Goal: Obtain resource: Download file/media

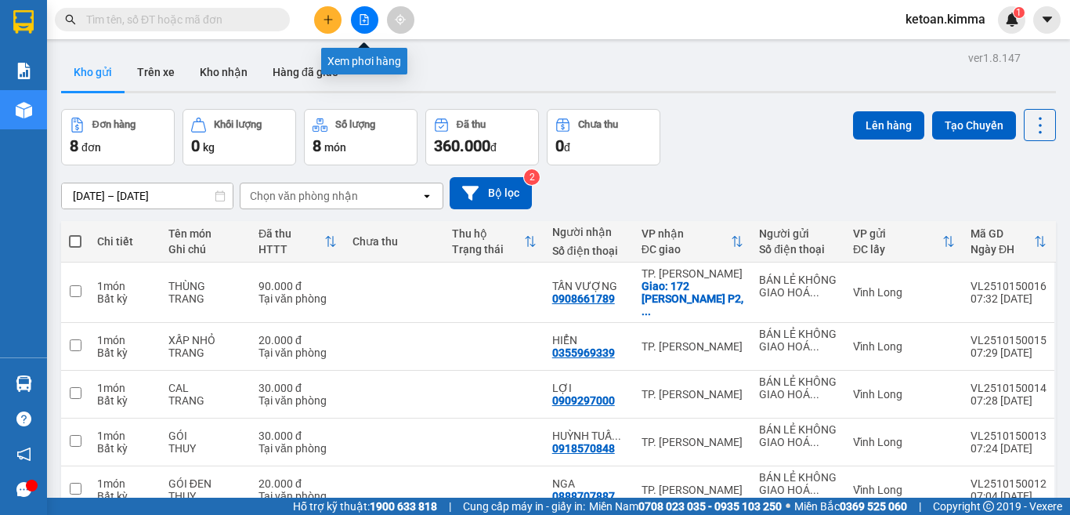
click at [363, 22] on icon "file-add" at bounding box center [364, 19] width 11 height 11
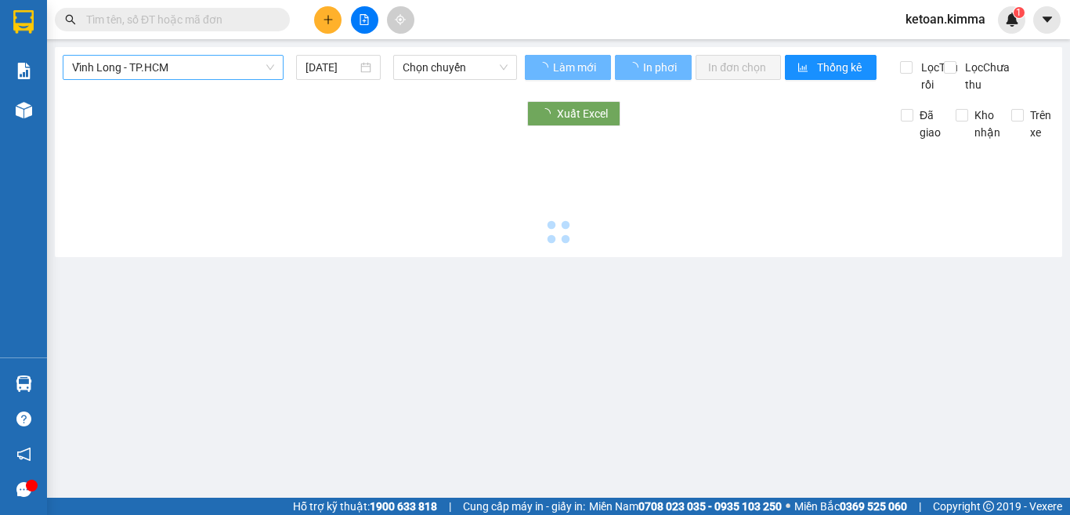
click at [227, 67] on span "Vĩnh Long - TP.HCM" at bounding box center [173, 67] width 202 height 23
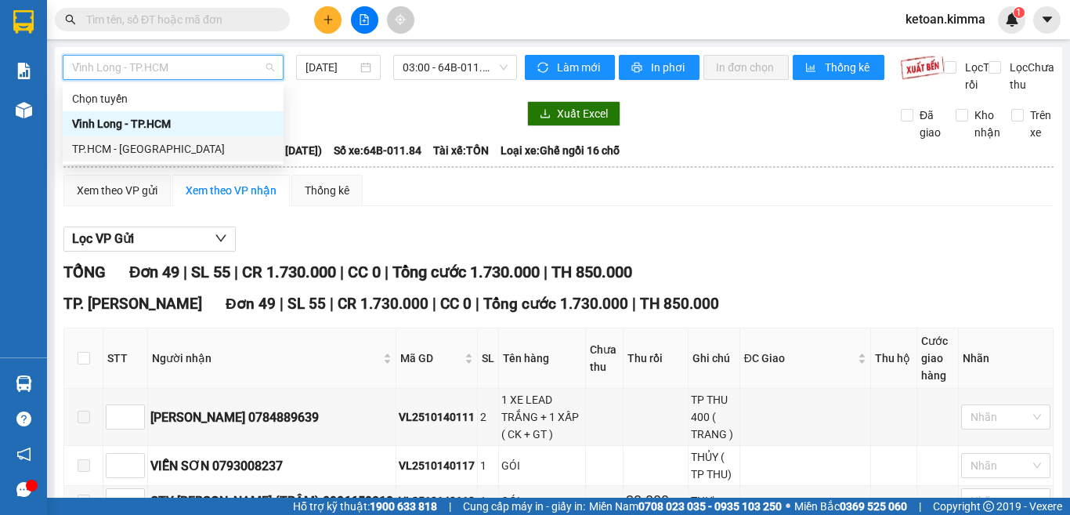
click at [117, 151] on div "TP.HCM - [GEOGRAPHIC_DATA]" at bounding box center [173, 148] width 202 height 17
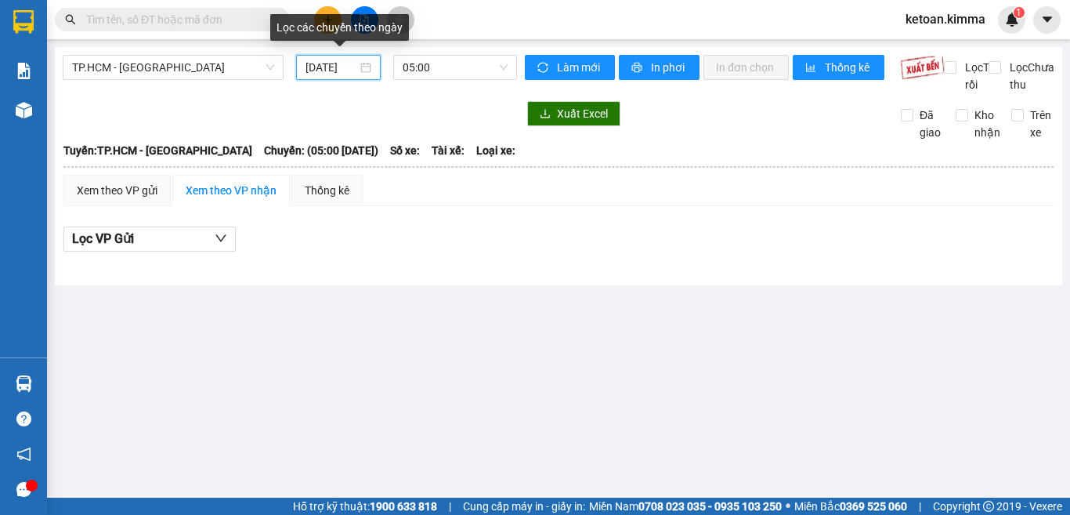
click at [326, 63] on input "[DATE]" at bounding box center [331, 67] width 52 height 17
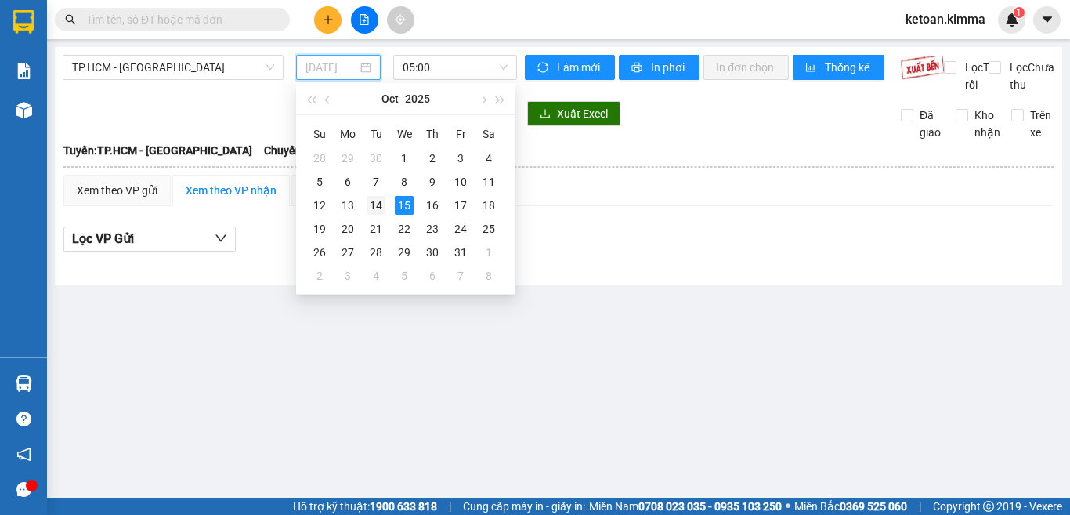
click at [381, 203] on div "14" at bounding box center [376, 205] width 19 height 19
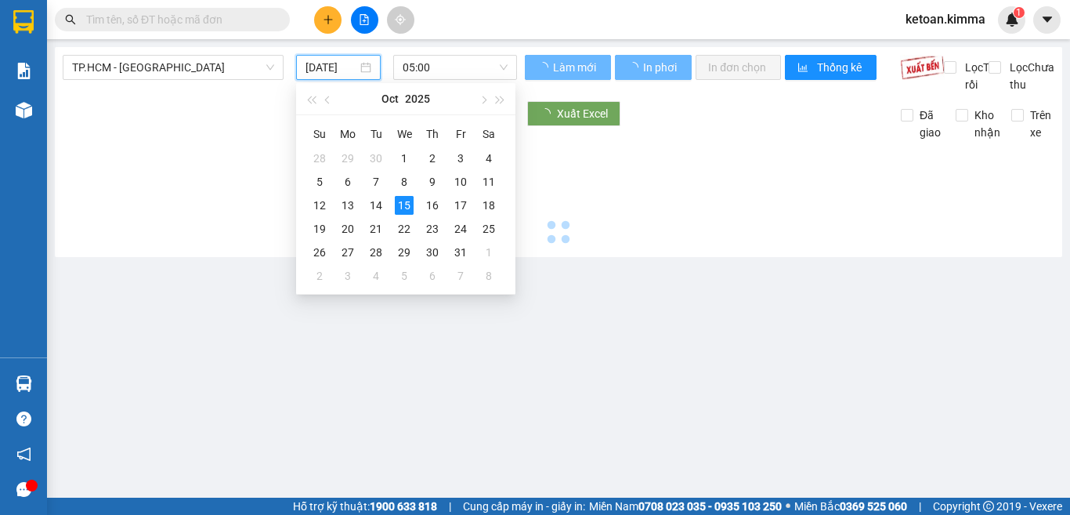
type input "[DATE]"
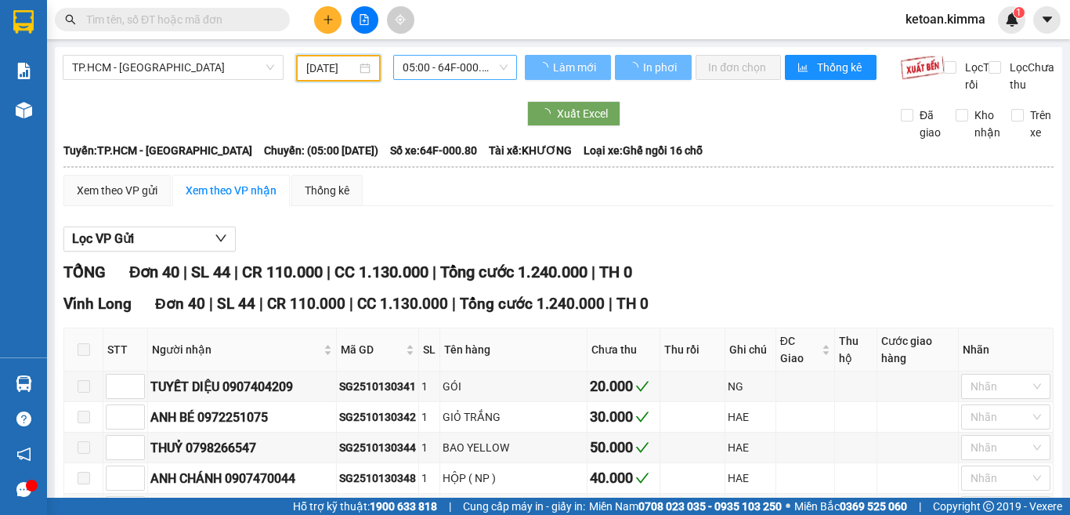
click at [444, 65] on span "05:00 - 64F-000.80" at bounding box center [455, 67] width 105 height 23
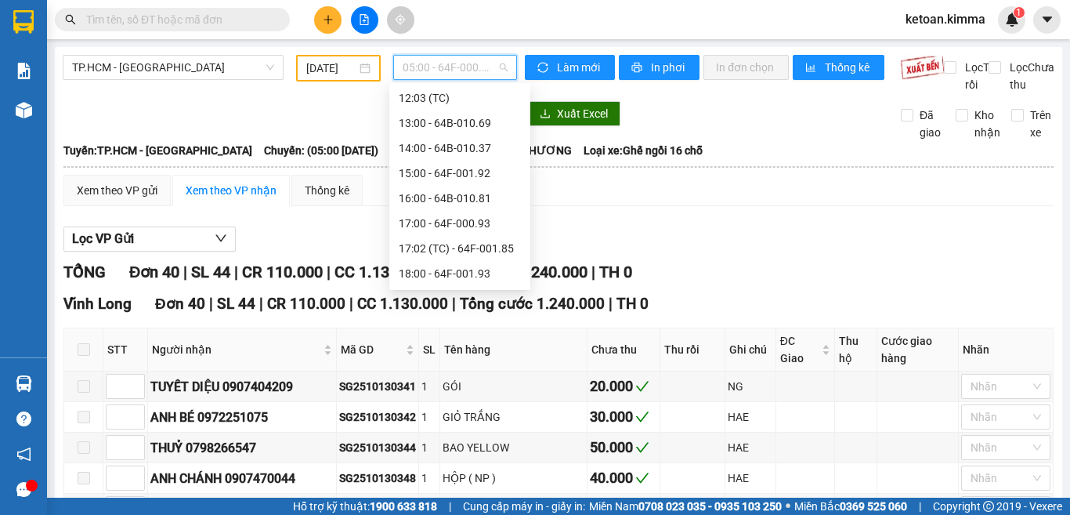
scroll to position [351, 0]
click at [491, 197] on div "17:02 (TC) - 64F-001.85" at bounding box center [460, 198] width 122 height 17
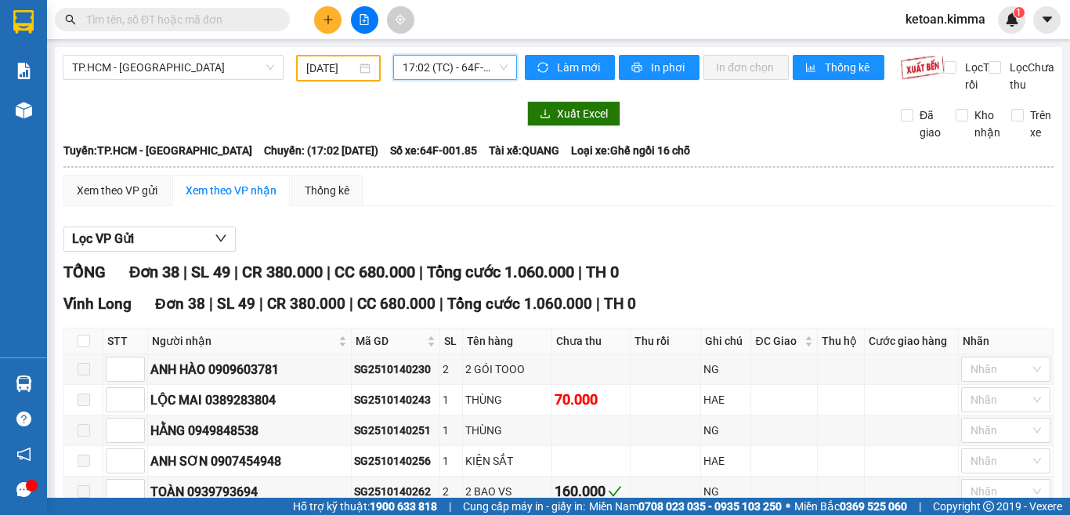
click at [427, 70] on span "17:02 (TC) - 64F-001.85" at bounding box center [455, 67] width 105 height 23
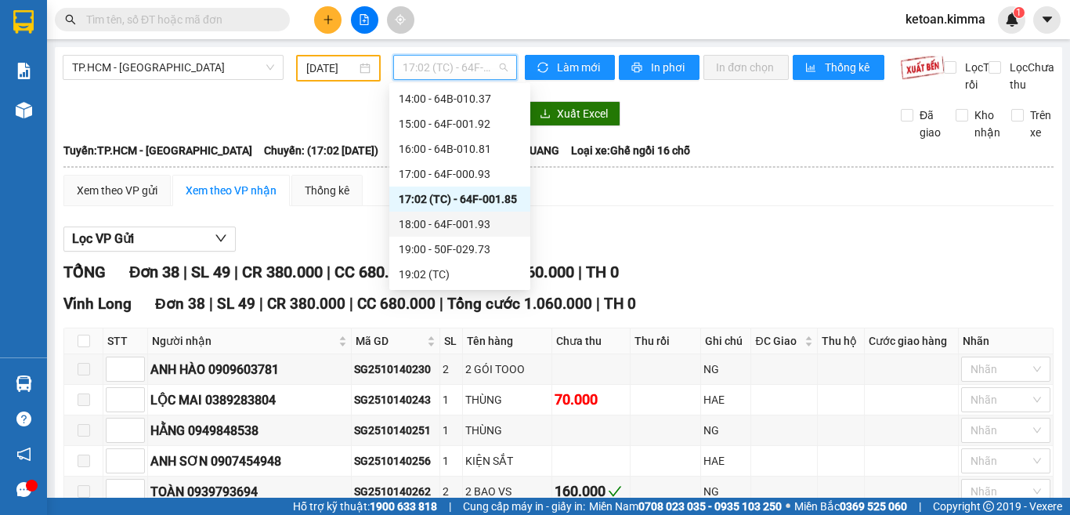
click at [469, 230] on div "18:00 - 64F-001.93" at bounding box center [460, 223] width 122 height 17
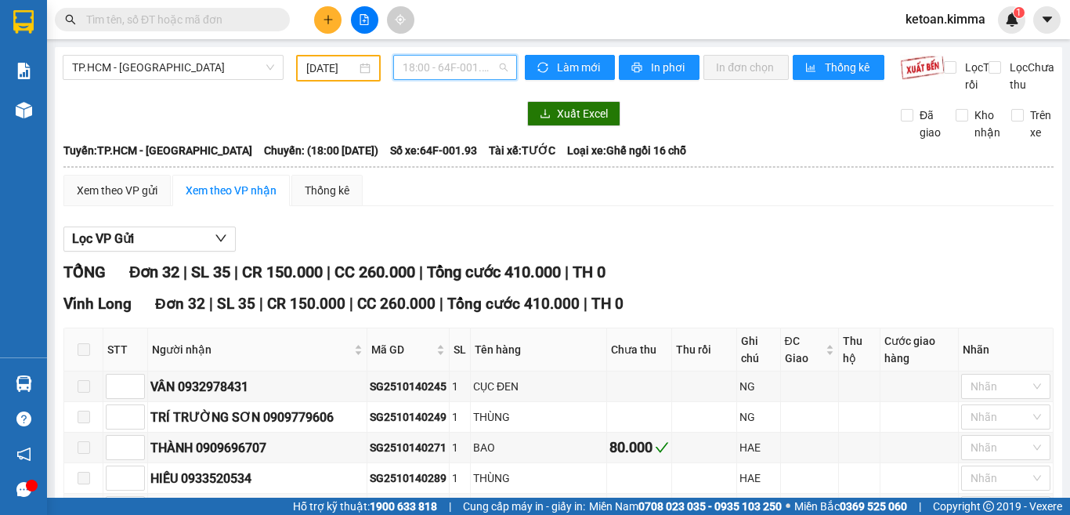
click at [446, 67] on span "18:00 - 64F-001.93" at bounding box center [455, 67] width 105 height 23
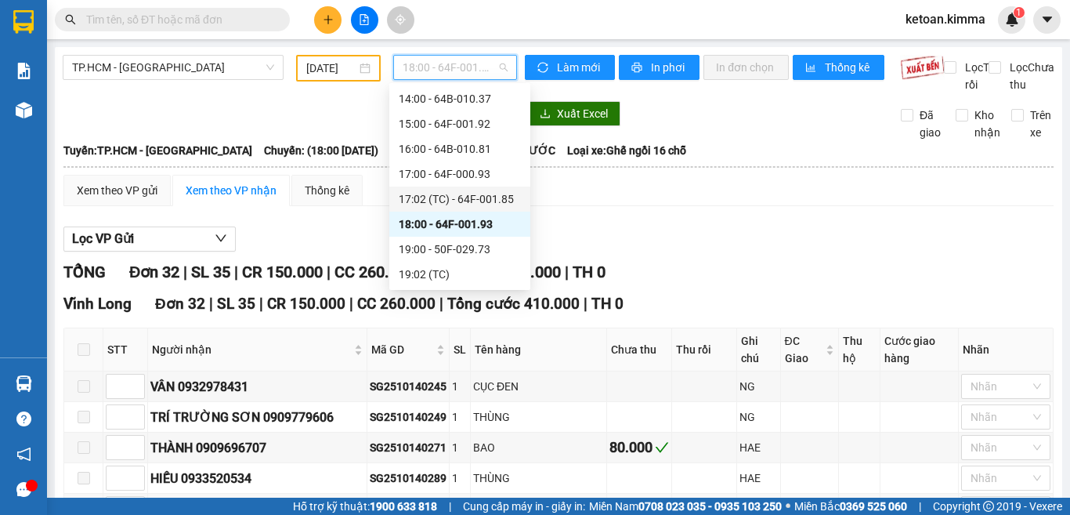
click at [453, 194] on div "17:02 (TC) - 64F-001.85" at bounding box center [460, 198] width 122 height 17
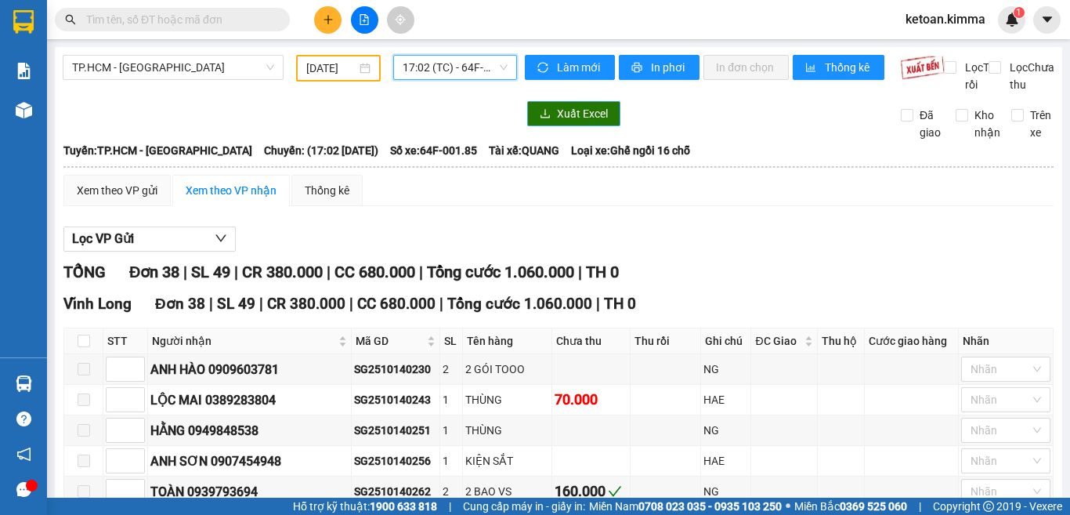
click at [558, 122] on span "Xuất Excel" at bounding box center [582, 113] width 51 height 17
